Goal: Information Seeking & Learning: Learn about a topic

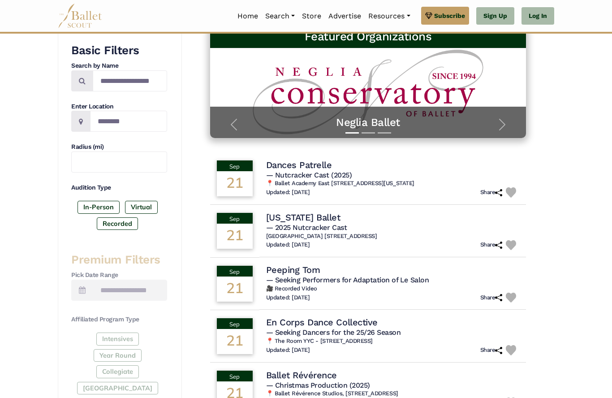
scroll to position [148, 0]
click at [340, 215] on h4 "[US_STATE] Ballet" at bounding box center [303, 217] width 74 height 12
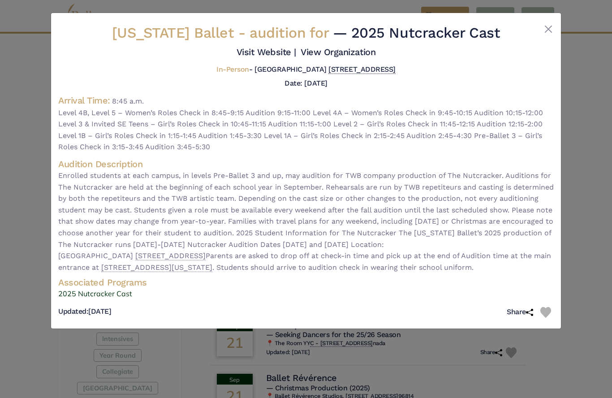
scroll to position [155, 0]
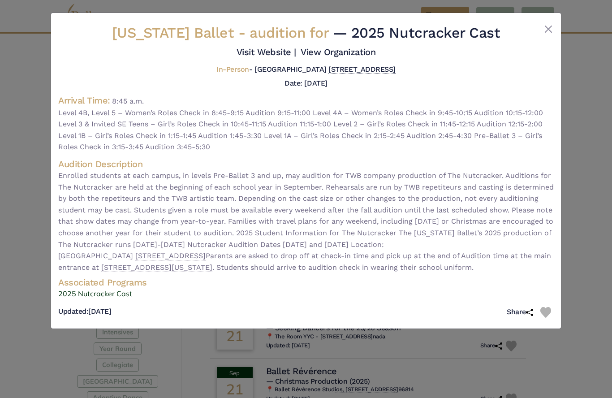
click at [20, 62] on div "[US_STATE] Ballet - audition for — 2025 Nutcracker Cast Visit Website | View Or…" at bounding box center [306, 199] width 612 height 398
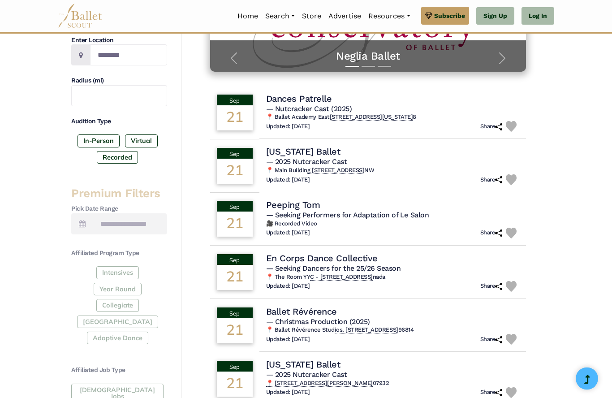
scroll to position [214, 0]
click at [378, 252] on h4 "En Corps Dance Collective" at bounding box center [322, 258] width 112 height 12
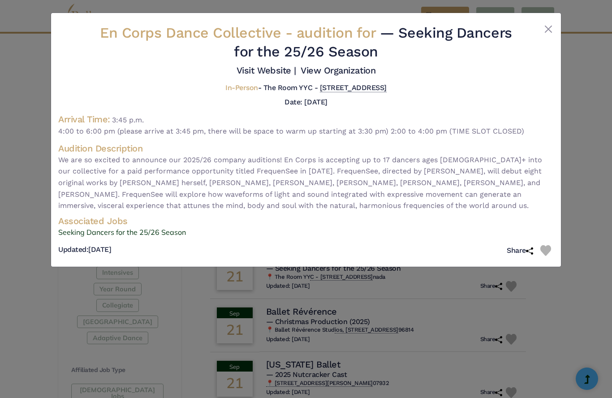
click at [563, 375] on div "En Corps Dance Collective - audition for — Seeking Dancers for the 25/26 Season…" at bounding box center [306, 199] width 612 height 398
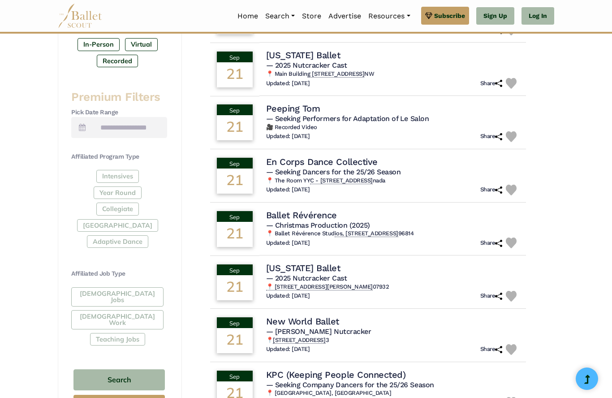
scroll to position [306, 0]
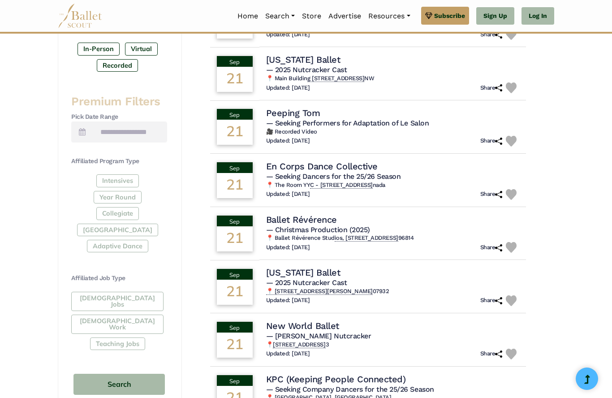
click at [340, 269] on h4 "[US_STATE] Ballet" at bounding box center [303, 273] width 74 height 12
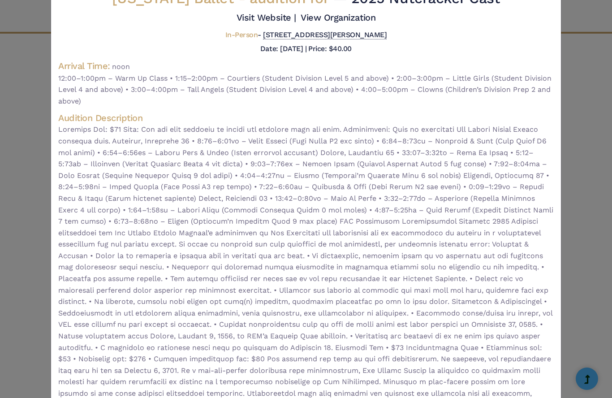
scroll to position [36, 0]
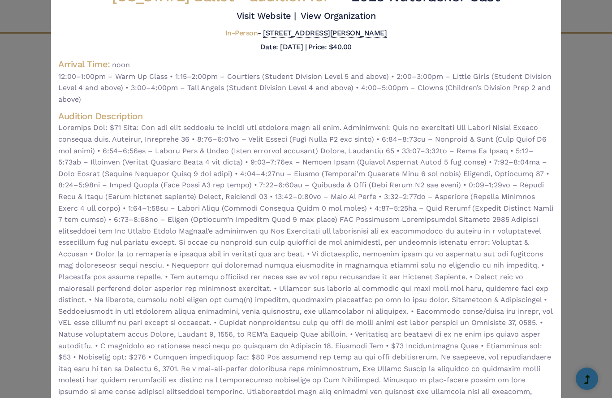
click at [577, 229] on div "[US_STATE] Ballet - audition for — 2025 Nutcracker Cast Visit Website | View Or…" at bounding box center [306, 199] width 612 height 398
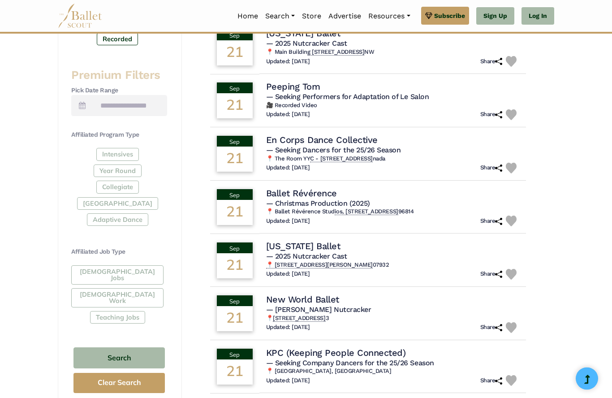
scroll to position [332, 0]
click at [338, 299] on h4 "New World Ballet" at bounding box center [302, 299] width 73 height 12
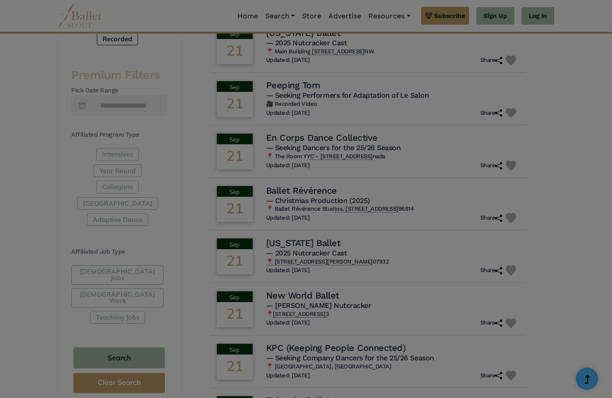
scroll to position [0, 0]
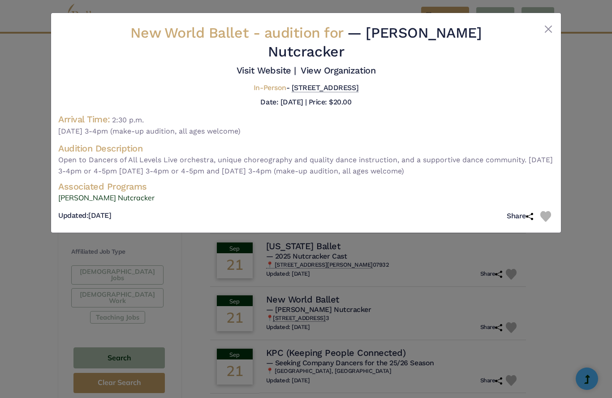
click at [409, 367] on div "New World Ballet - audition for — [PERSON_NAME] Nutcracker Visit Website | View…" at bounding box center [306, 199] width 612 height 398
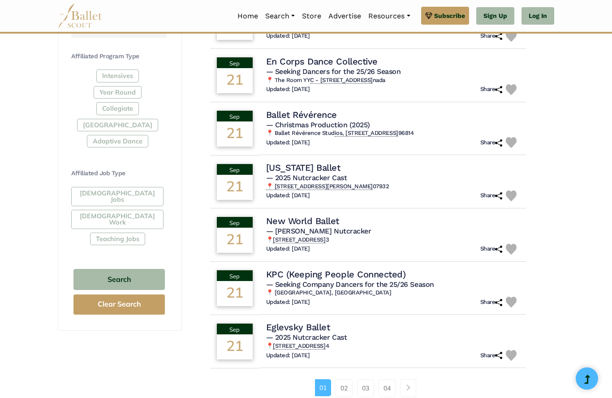
scroll to position [411, 0]
click at [327, 323] on h4 "Eglevsky Ballet" at bounding box center [298, 327] width 64 height 12
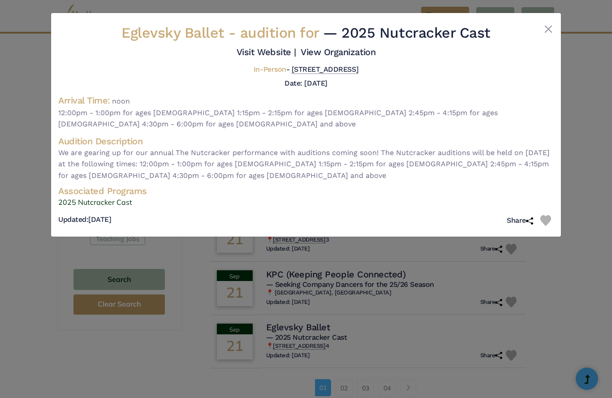
click at [558, 286] on div "Eglevsky Ballet - audition for — 2025 Nutcracker Cast Visit Website | View Orga…" at bounding box center [306, 199] width 612 height 398
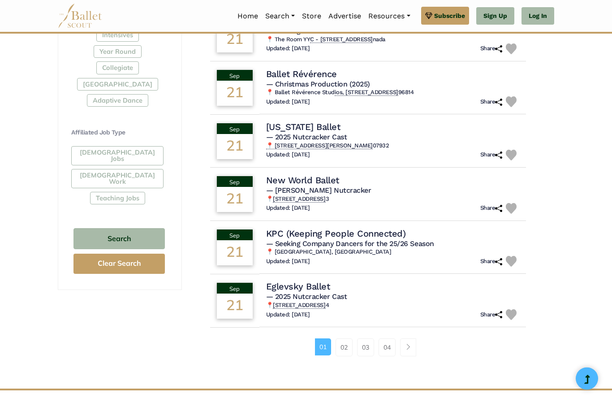
scroll to position [452, 0]
click at [346, 347] on link "02" at bounding box center [343, 347] width 17 height 18
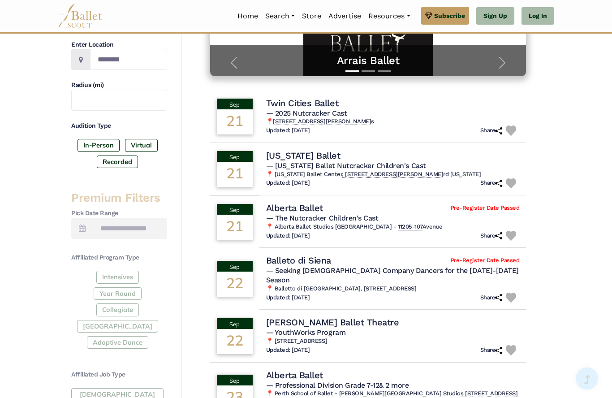
scroll to position [212, 0]
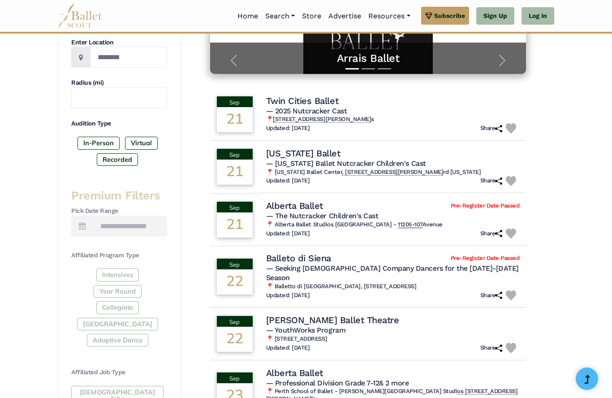
click at [304, 367] on h4 "Alberta Ballet" at bounding box center [294, 373] width 57 height 12
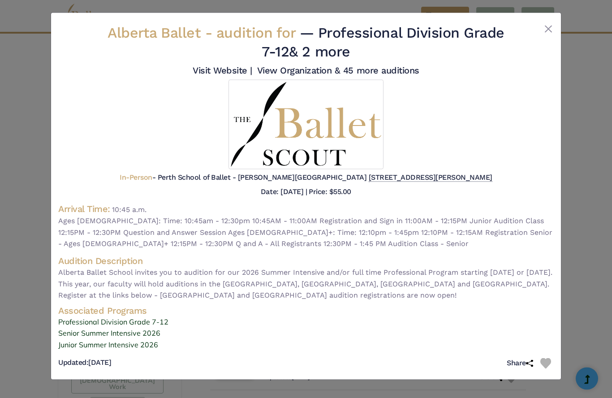
scroll to position [246, 0]
click at [590, 287] on div "Alberta Ballet - audition for — Professional Division Grade 7-12 & 2 more Visit…" at bounding box center [306, 199] width 612 height 398
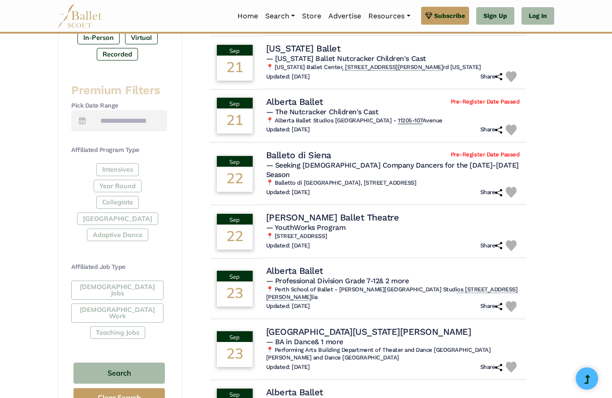
scroll to position [317, 0]
click at [301, 265] on h4 "Alberta Ballet" at bounding box center [294, 271] width 57 height 12
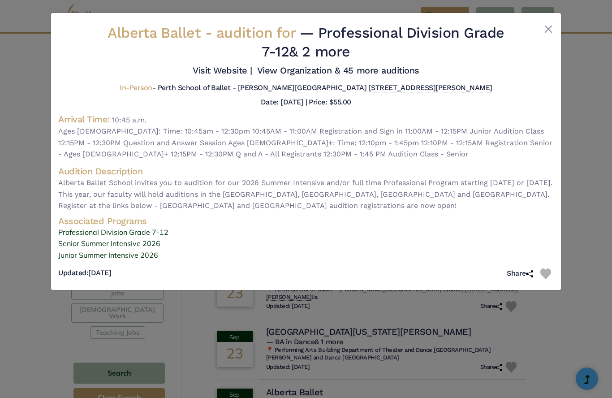
click at [242, 340] on div "Alberta Ballet - audition for — Professional Division Grade 7-12 & 2 more Visit…" at bounding box center [306, 199] width 612 height 398
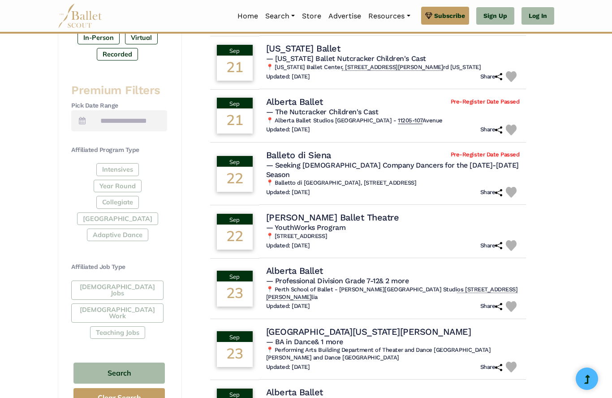
scroll to position [309, 0]
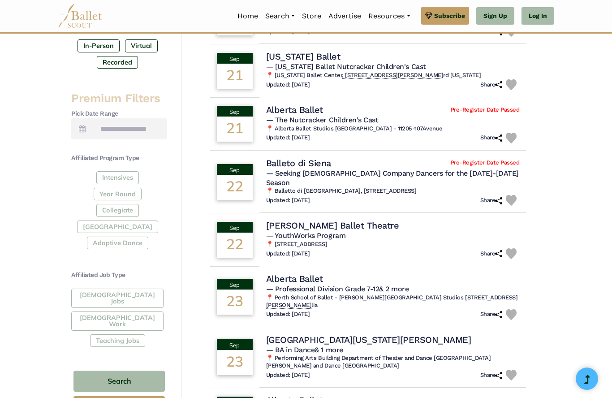
click at [140, 293] on div "Full-Time Jobs Gig Work Teaching Jobs" at bounding box center [119, 319] width 96 height 62
click at [136, 290] on div "Full-Time Jobs Gig Work Teaching Jobs" at bounding box center [119, 319] width 96 height 62
click at [132, 289] on div "Full-Time Jobs Gig Work Teaching Jobs" at bounding box center [119, 319] width 96 height 62
click at [134, 288] on div "Full-Time Jobs Gig Work Teaching Jobs" at bounding box center [119, 319] width 96 height 62
click at [131, 288] on div "Full-Time Jobs Gig Work Teaching Jobs" at bounding box center [119, 319] width 96 height 62
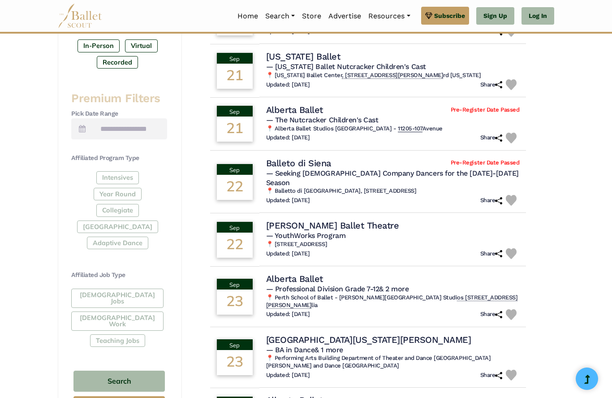
click at [129, 288] on div "Full-Time Jobs Gig Work Teaching Jobs" at bounding box center [119, 319] width 96 height 62
click at [126, 289] on div "Full-Time Jobs Gig Work Teaching Jobs" at bounding box center [119, 319] width 96 height 62
click at [128, 308] on div "Full-Time Jobs Gig Work Teaching Jobs" at bounding box center [119, 319] width 96 height 62
click at [143, 370] on button "Search" at bounding box center [118, 380] width 91 height 21
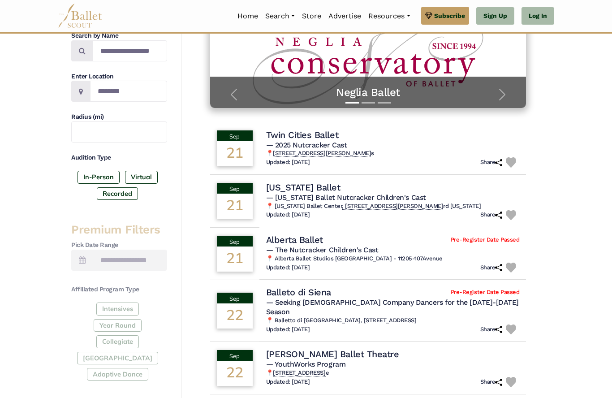
scroll to position [178, 0]
click at [331, 133] on h4 "Twin Cities Ballet" at bounding box center [302, 135] width 72 height 12
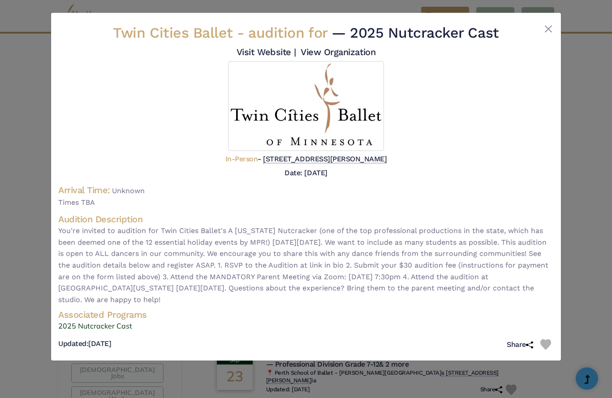
scroll to position [233, 0]
click at [578, 232] on div "Twin Cities Ballet - audition for — 2025 Nutcracker Cast Visit Website | View O…" at bounding box center [306, 199] width 612 height 398
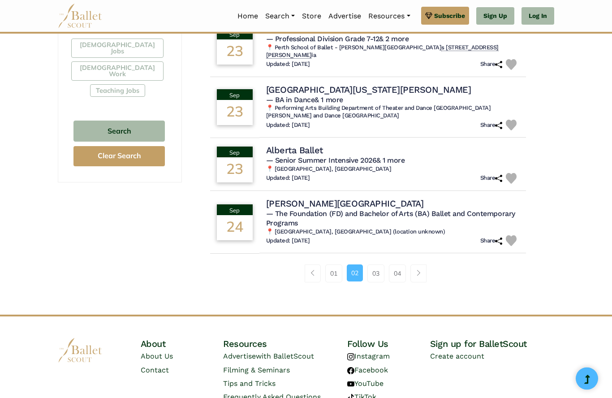
scroll to position [559, 0]
click at [374, 264] on link "03" at bounding box center [375, 273] width 17 height 18
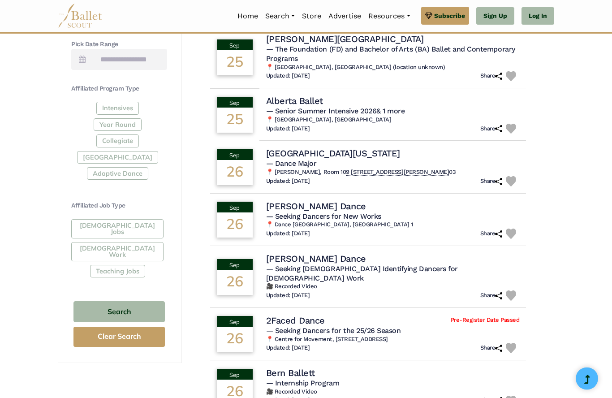
scroll to position [378, 0]
click at [323, 253] on h4 "Eliot Smith Dance" at bounding box center [316, 259] width 100 height 12
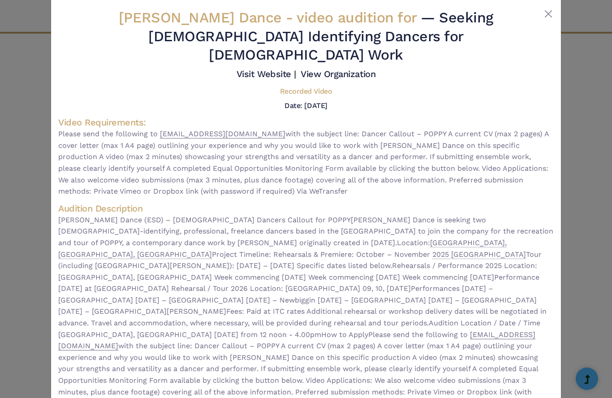
scroll to position [12, 0]
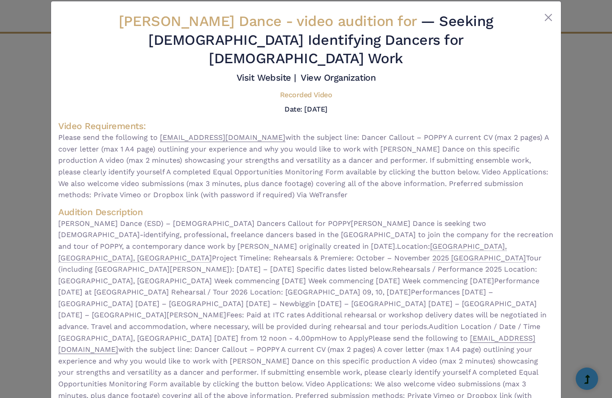
click at [585, 245] on div "Eliot Smith Dance - video audition for — Seeking Male Identifying Dancers for G…" at bounding box center [306, 199] width 612 height 398
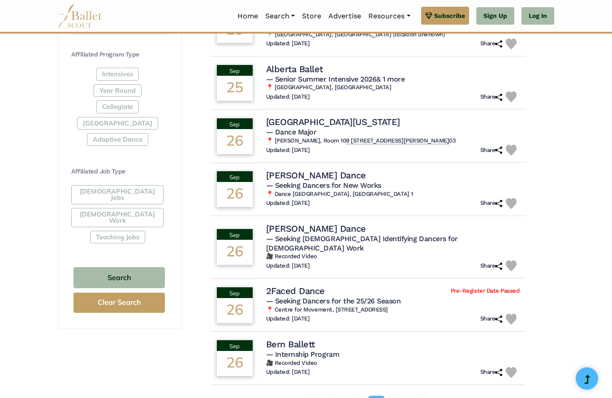
scroll to position [413, 0]
click at [416, 396] on link "Page navigation example" at bounding box center [418, 405] width 16 height 18
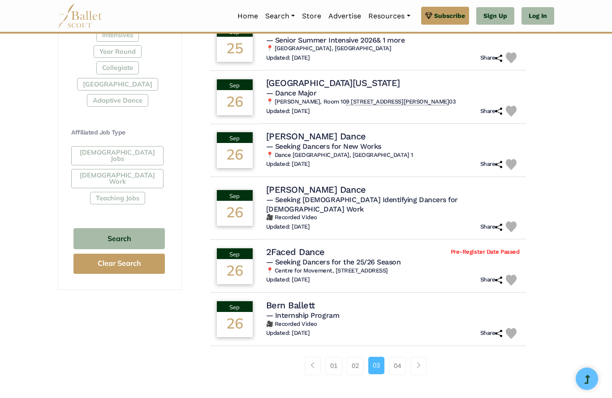
click at [396, 357] on link "04" at bounding box center [397, 366] width 17 height 18
click at [334, 357] on link "01" at bounding box center [333, 366] width 17 height 18
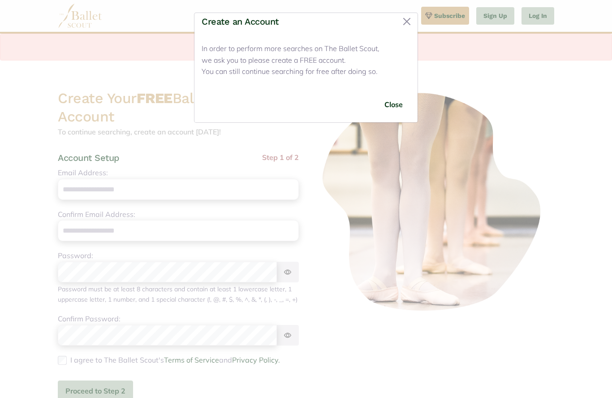
click at [406, 24] on button "Close" at bounding box center [407, 21] width 14 height 14
click at [401, 95] on button "Close" at bounding box center [394, 104] width 34 height 21
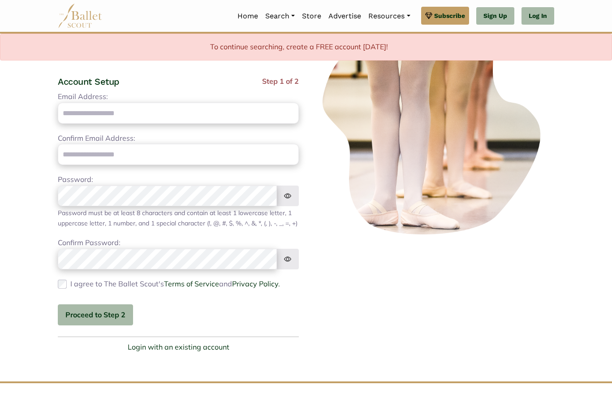
scroll to position [78, 0]
